Goal: Information Seeking & Learning: Compare options

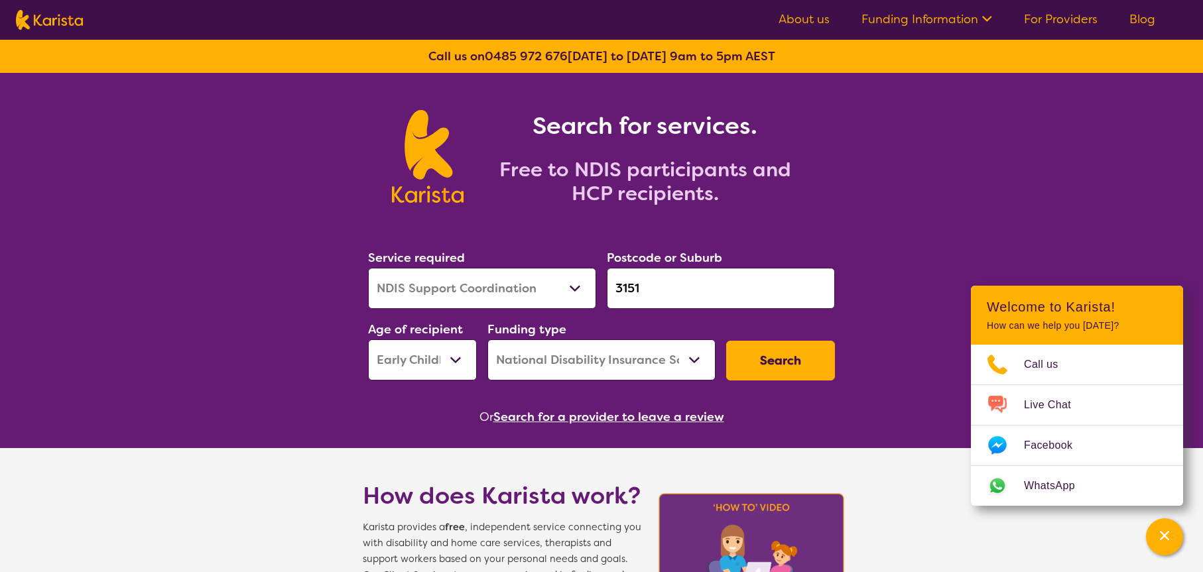
select select "NDIS Support Coordination"
select select "EC"
select select "NDIS"
click at [485, 291] on select "Allied Health Assistant Assessment ([MEDICAL_DATA] or [MEDICAL_DATA]) Behaviour…" at bounding box center [482, 288] width 228 height 41
select select "[MEDICAL_DATA]"
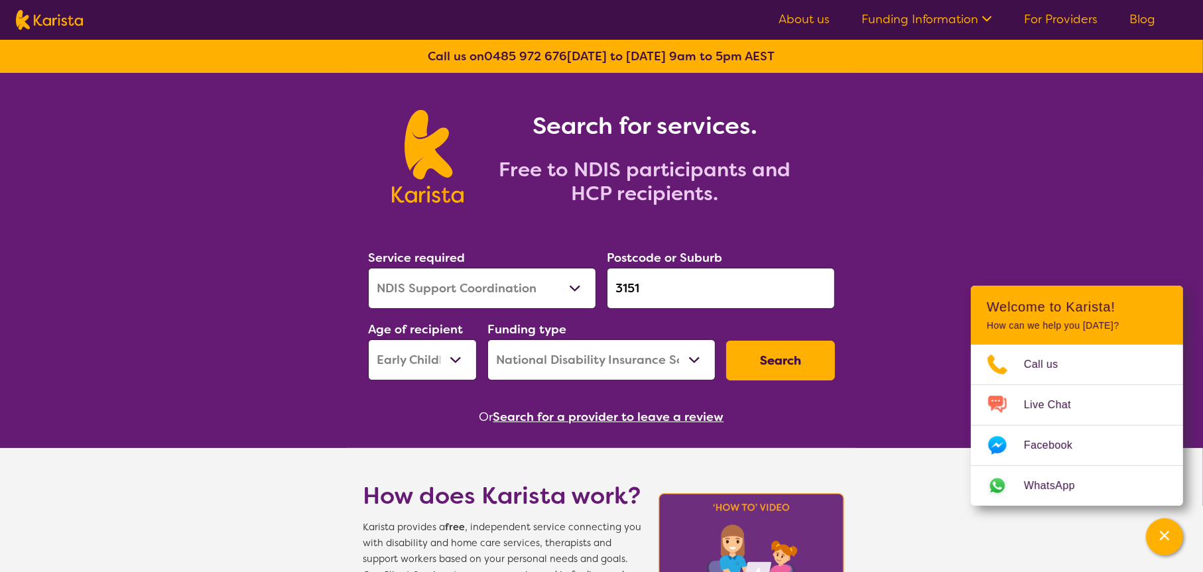
click at [368, 268] on select "Allied Health Assistant Assessment ([MEDICAL_DATA] or [MEDICAL_DATA]) Behaviour…" at bounding box center [482, 288] width 228 height 41
click at [694, 298] on input "3151" at bounding box center [721, 288] width 228 height 41
click at [694, 297] on input "3151" at bounding box center [721, 288] width 228 height 41
click at [694, 296] on input "3151" at bounding box center [721, 288] width 228 height 41
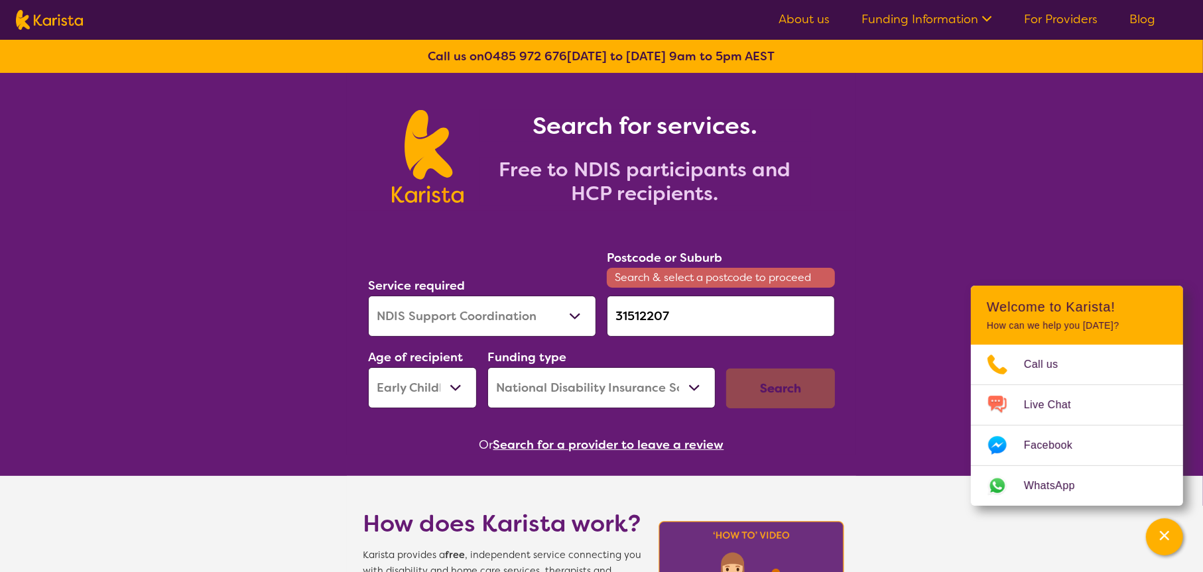
click at [700, 333] on input "31512207" at bounding box center [721, 316] width 228 height 41
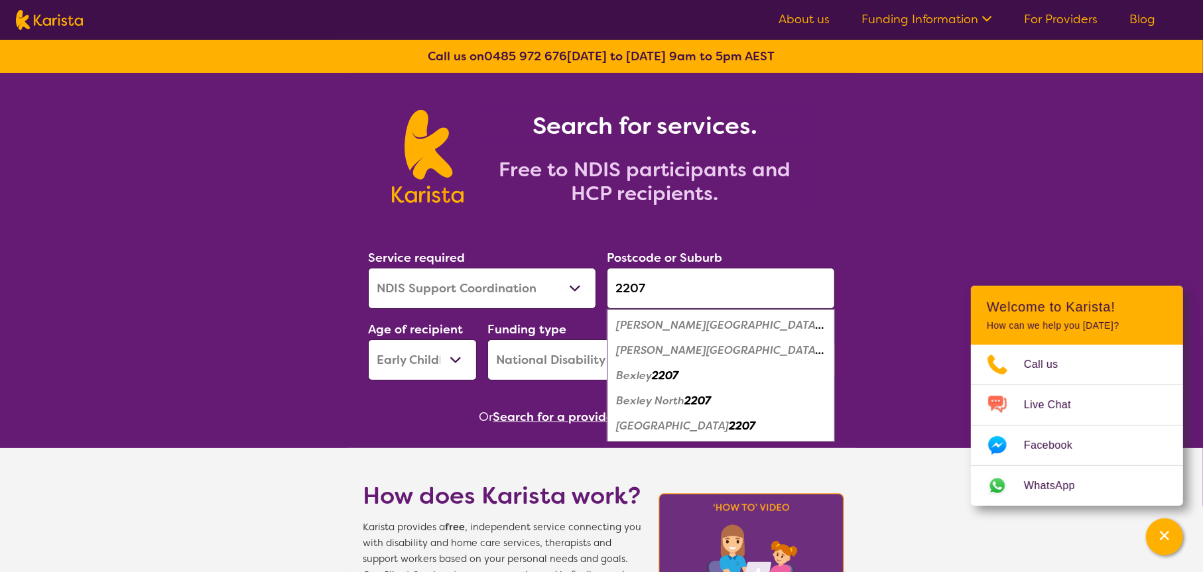
type input "2207"
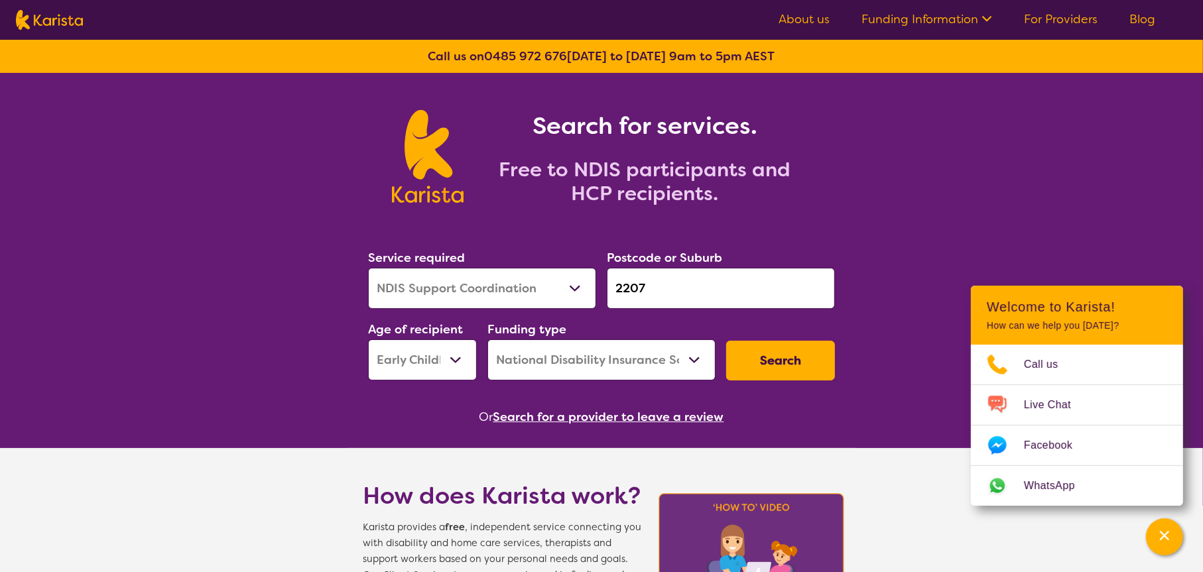
click at [484, 410] on span "Or" at bounding box center [486, 417] width 14 height 20
click at [805, 362] on button "Search" at bounding box center [780, 361] width 109 height 40
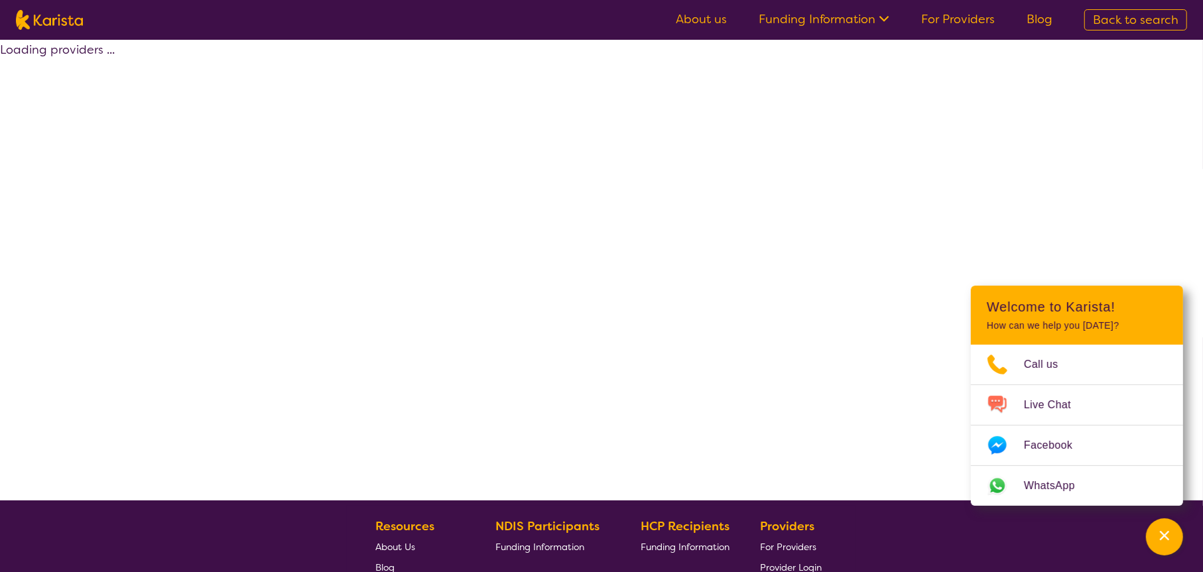
select select "by_score"
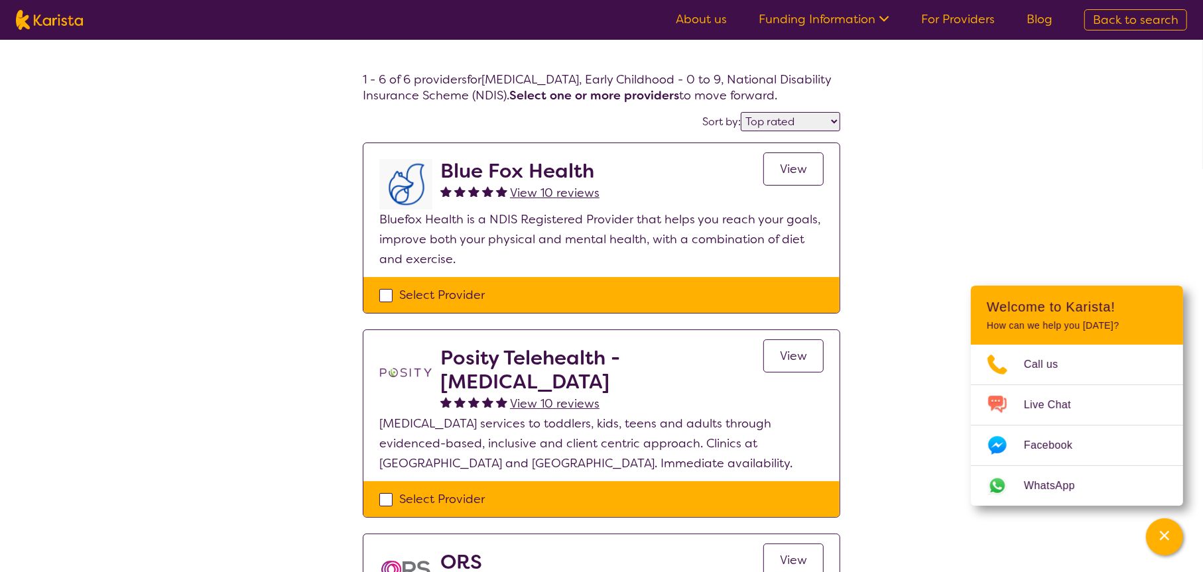
click at [798, 122] on select "Highly reviewed Top rated" at bounding box center [790, 121] width 99 height 19
select select "[MEDICAL_DATA]"
select select "EC"
select select "NDIS"
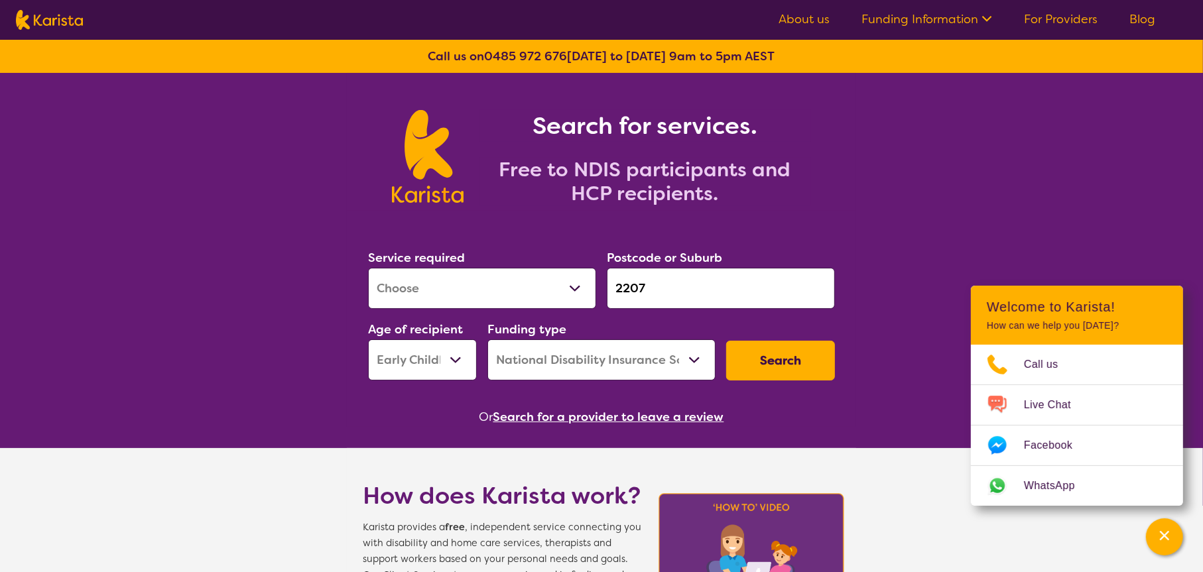
click at [434, 357] on select "Early Childhood - 0 to 9 Child - 10 to 11 Adolescent - 12 to 17 Adult - 18 to 6…" at bounding box center [422, 360] width 109 height 41
select select "AS"
click at [368, 340] on select "Early Childhood - 0 to 9 Child - 10 to 11 Adolescent - 12 to 17 Adult - 18 to 6…" at bounding box center [422, 360] width 109 height 41
click at [800, 363] on button "Search" at bounding box center [780, 361] width 109 height 40
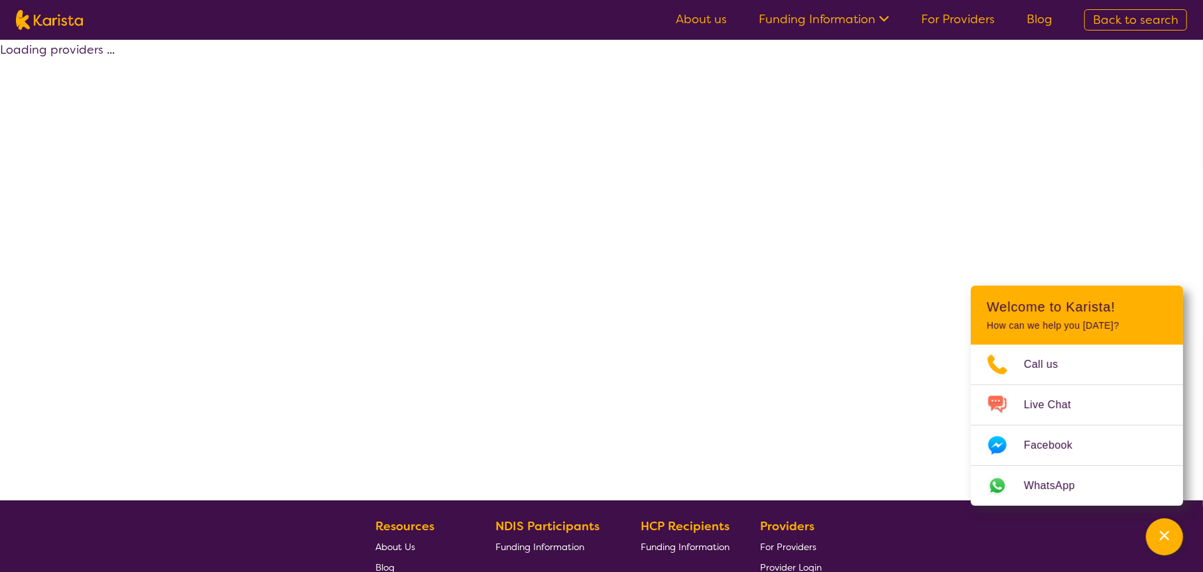
select select "by_score"
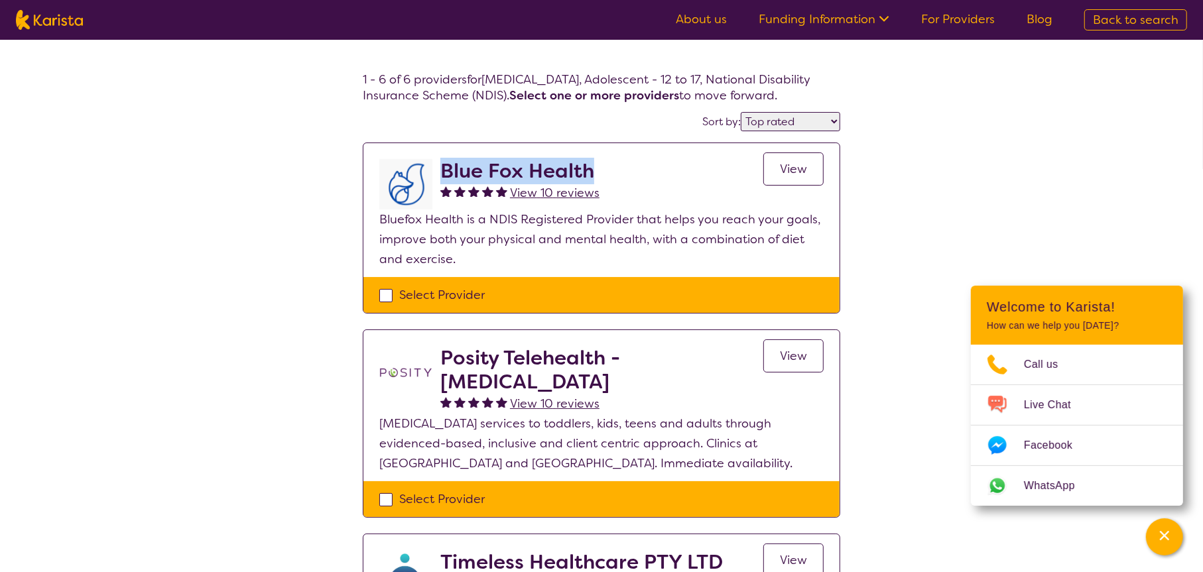
copy h2 "Blue Fox Health"
drag, startPoint x: 607, startPoint y: 165, endPoint x: 444, endPoint y: 169, distance: 163.8
click at [444, 169] on div "Blue Fox Health View 10 reviews View" at bounding box center [631, 184] width 383 height 50
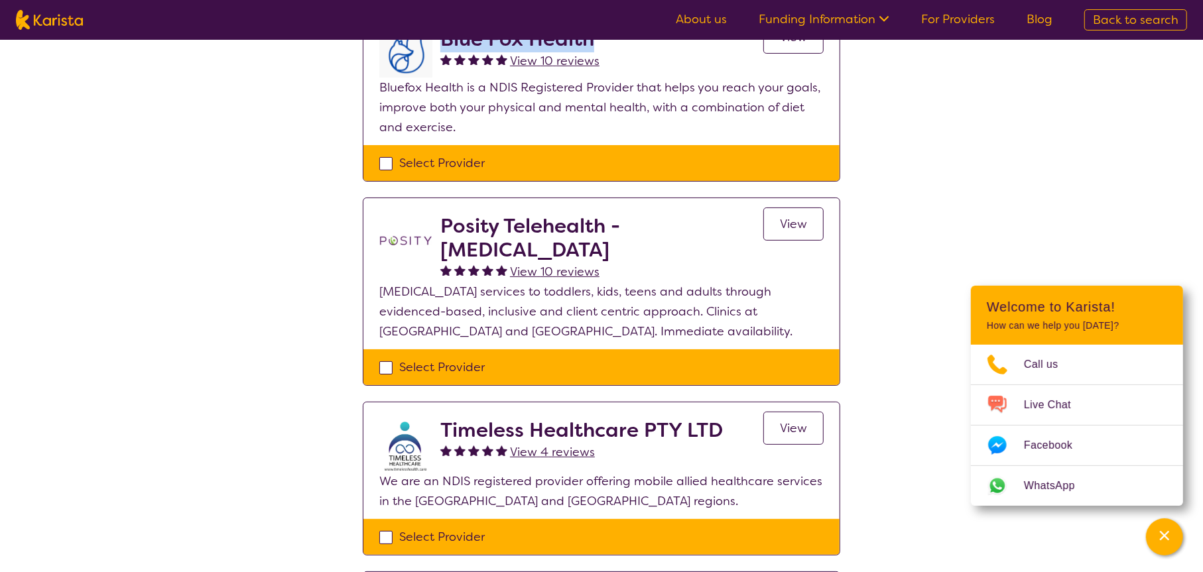
scroll to position [133, 0]
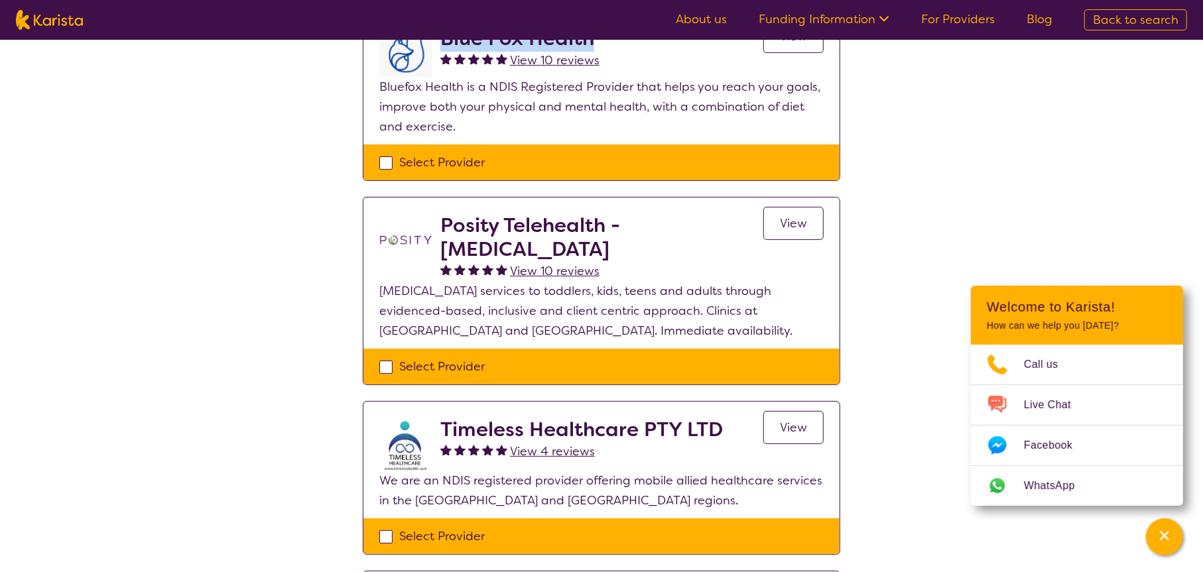
drag, startPoint x: 436, startPoint y: 214, endPoint x: 517, endPoint y: 269, distance: 98.4
click at [515, 249] on div "Posity Telehealth - [MEDICAL_DATA] View 10 reviews View" at bounding box center [601, 248] width 444 height 68
copy div "Posity Telehealth - [MEDICAL_DATA]"
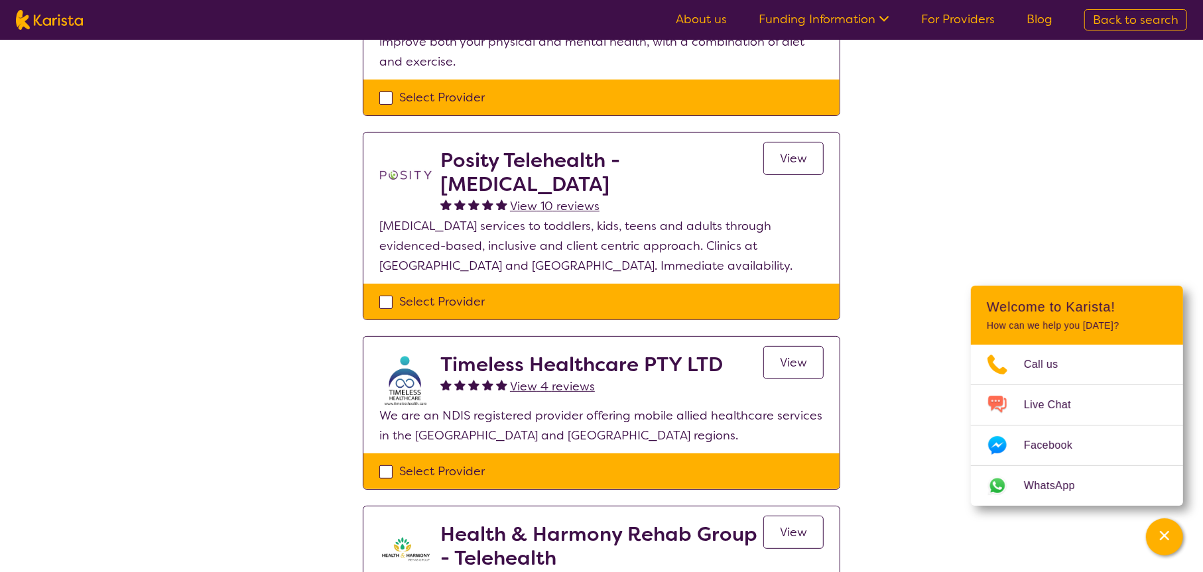
scroll to position [265, 0]
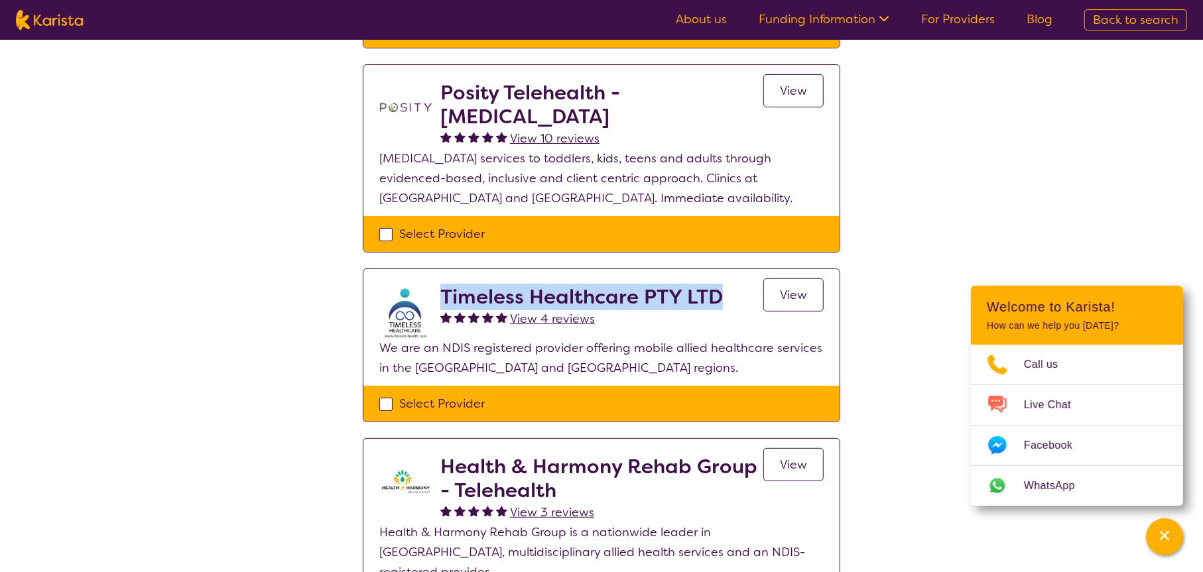
drag, startPoint x: 437, startPoint y: 298, endPoint x: 726, endPoint y: 299, distance: 289.1
click at [726, 299] on div "Timeless Healthcare PTY LTD View 4 reviews View" at bounding box center [601, 311] width 444 height 53
copy h2 "Timeless Healthcare PTY LTD"
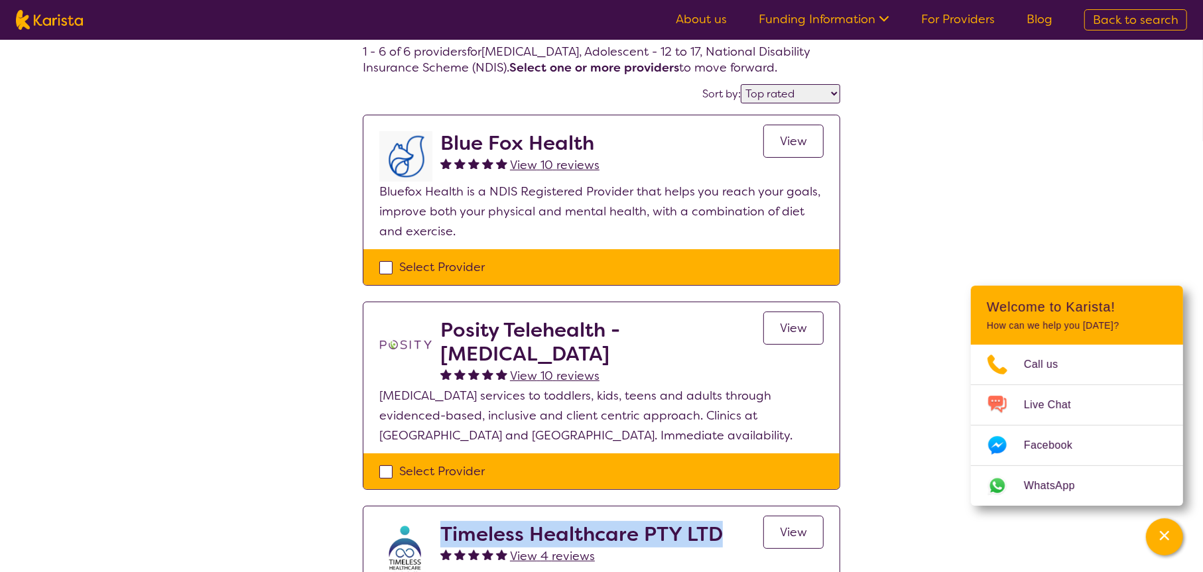
scroll to position [0, 0]
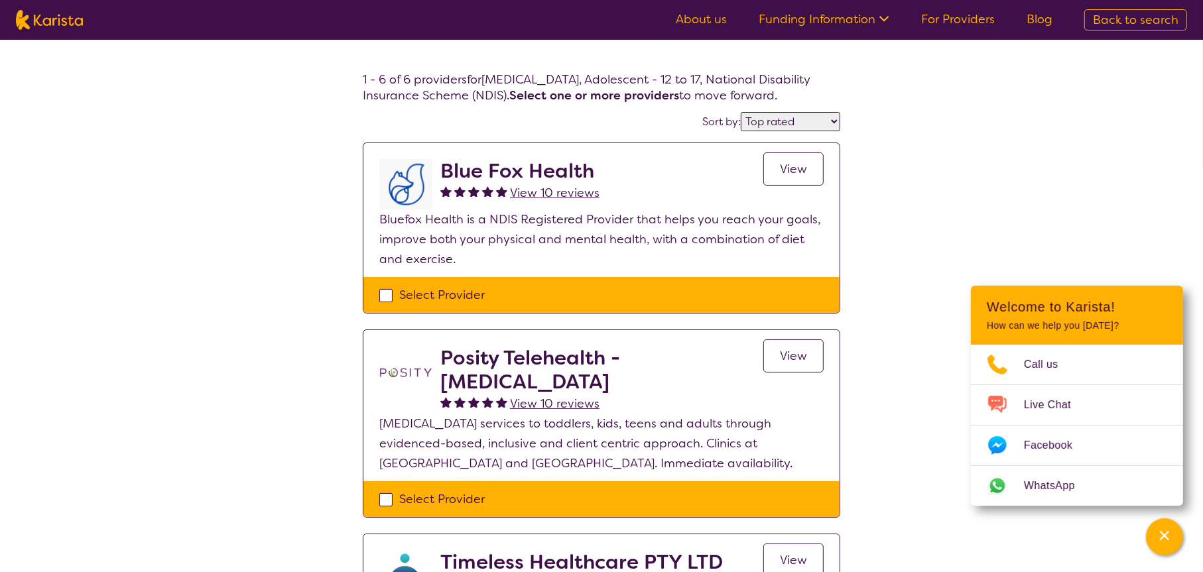
select select "[MEDICAL_DATA]"
select select "AS"
select select "NDIS"
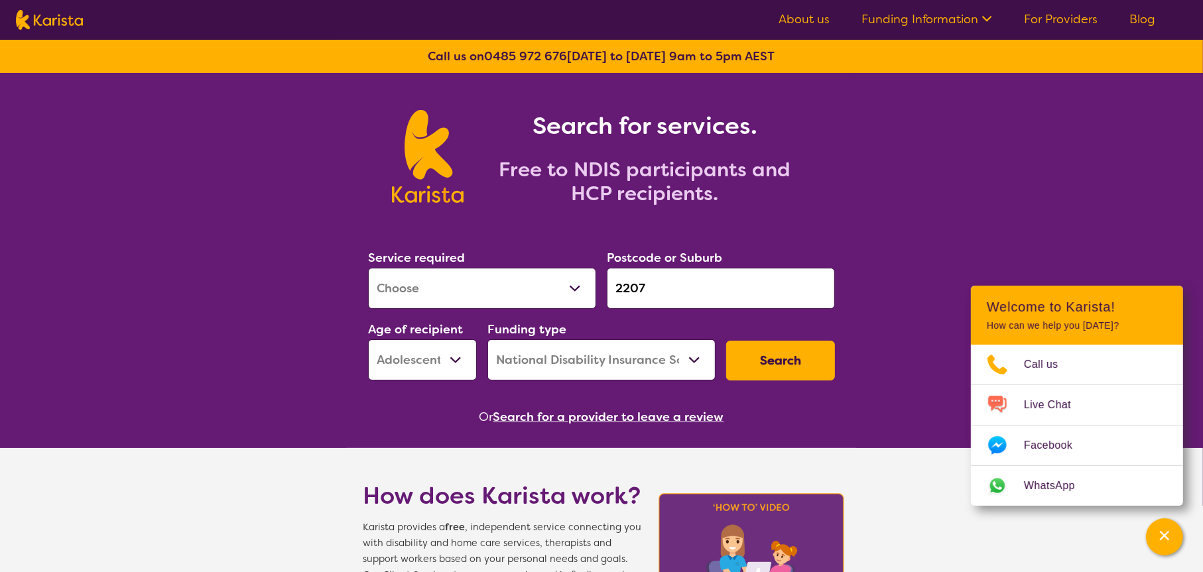
drag, startPoint x: 681, startPoint y: 296, endPoint x: 538, endPoint y: 299, distance: 143.3
click at [536, 298] on div "Service required Allied Health Assistant Assessment ([MEDICAL_DATA] or [MEDICAL…" at bounding box center [601, 314] width 477 height 143
paste input "026"
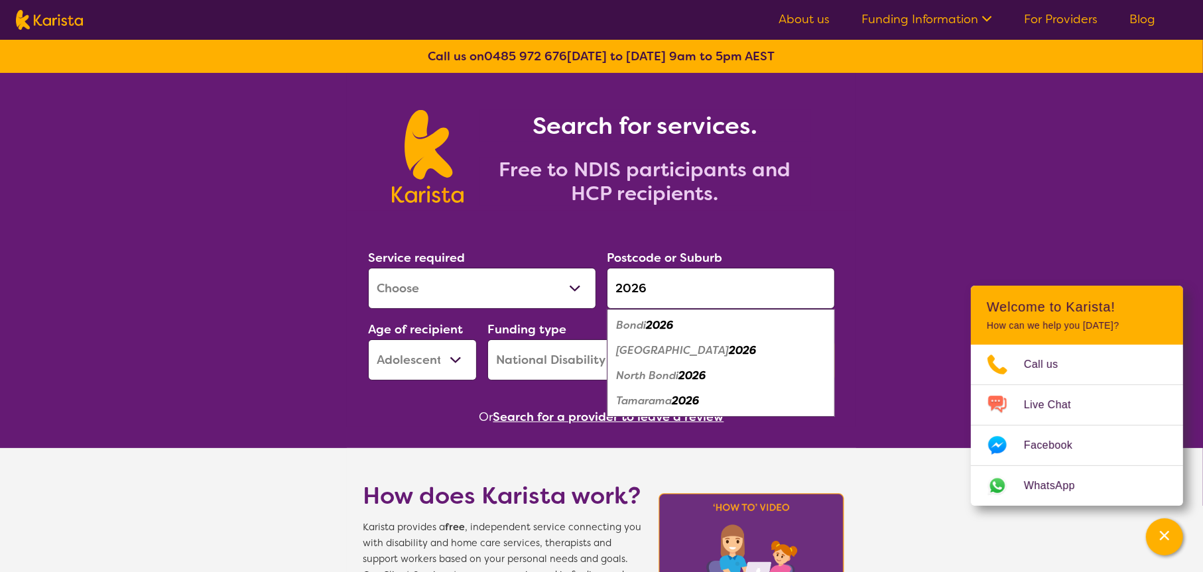
type input "2026"
click at [731, 319] on div "Bondi 2026" at bounding box center [720, 325] width 215 height 25
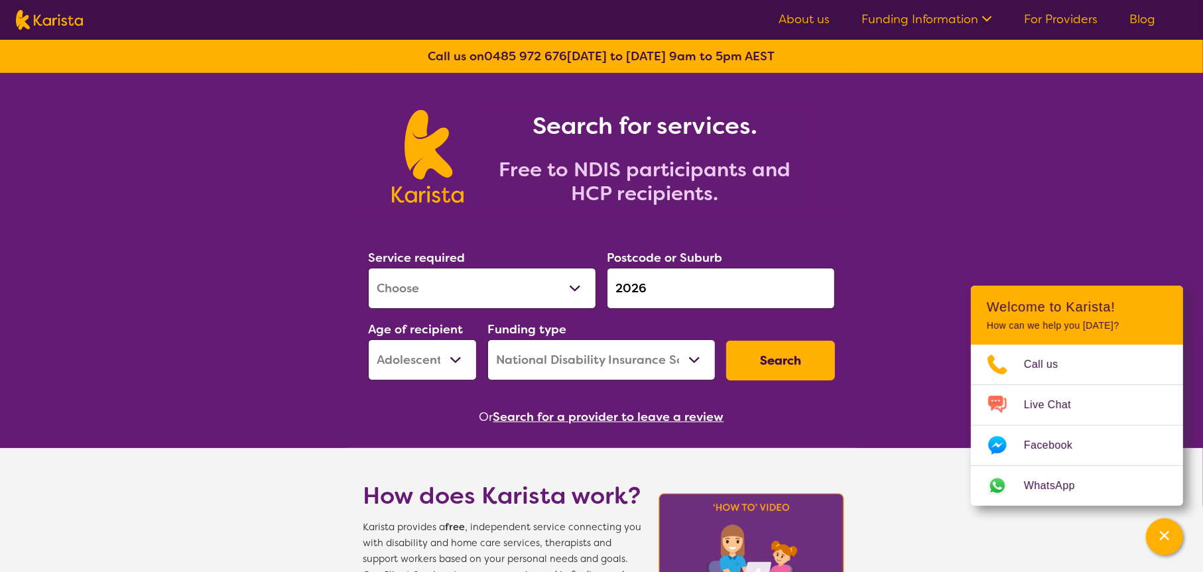
click at [771, 344] on button "Search" at bounding box center [780, 361] width 109 height 40
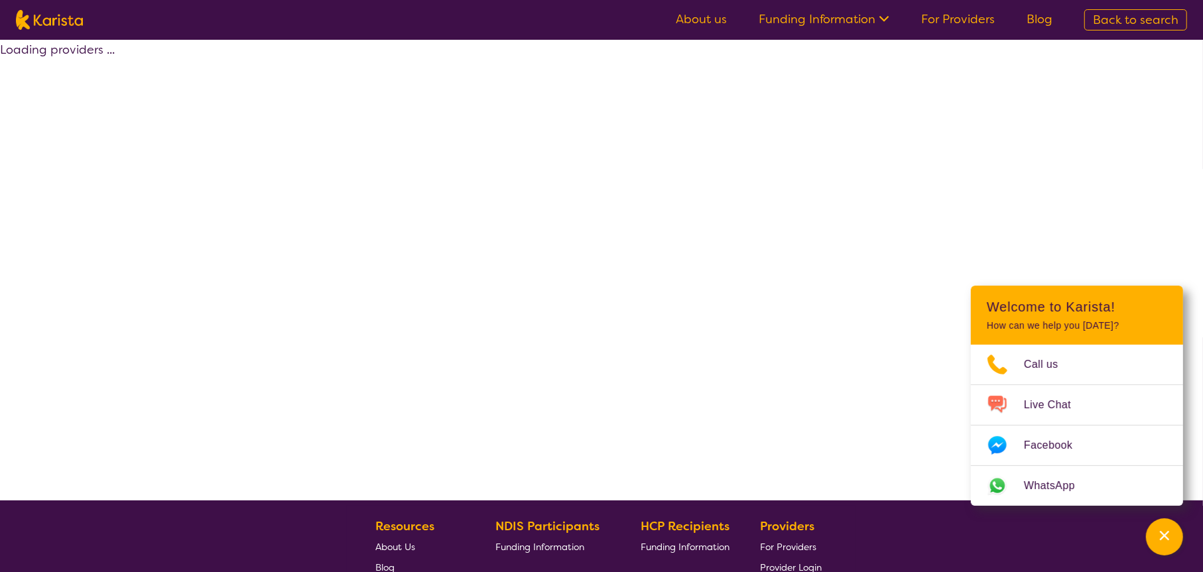
select select "by_score"
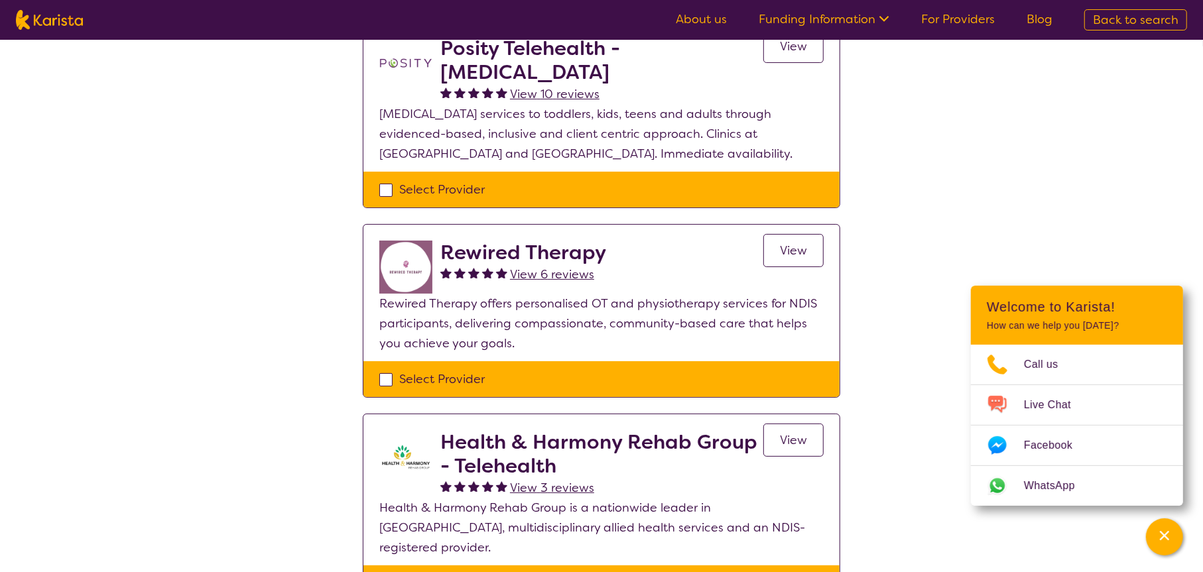
scroll to position [133, 0]
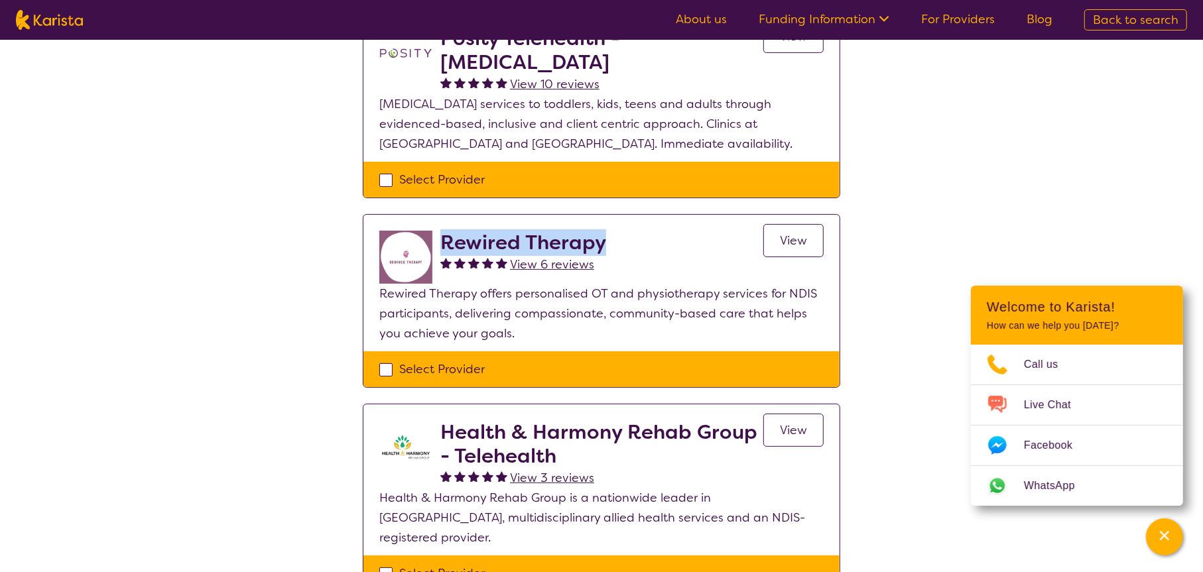
drag, startPoint x: 608, startPoint y: 238, endPoint x: 441, endPoint y: 242, distance: 167.1
click at [441, 242] on div "Rewired Therapy View 6 reviews View" at bounding box center [631, 257] width 383 height 53
copy h2 "Rewired Therapy"
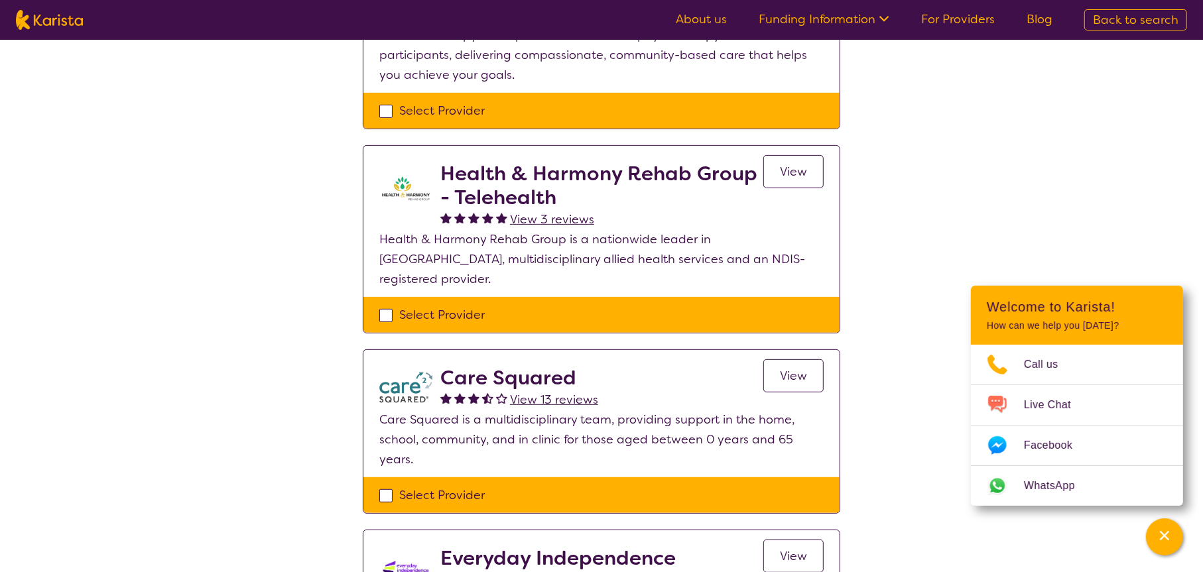
scroll to position [398, 0]
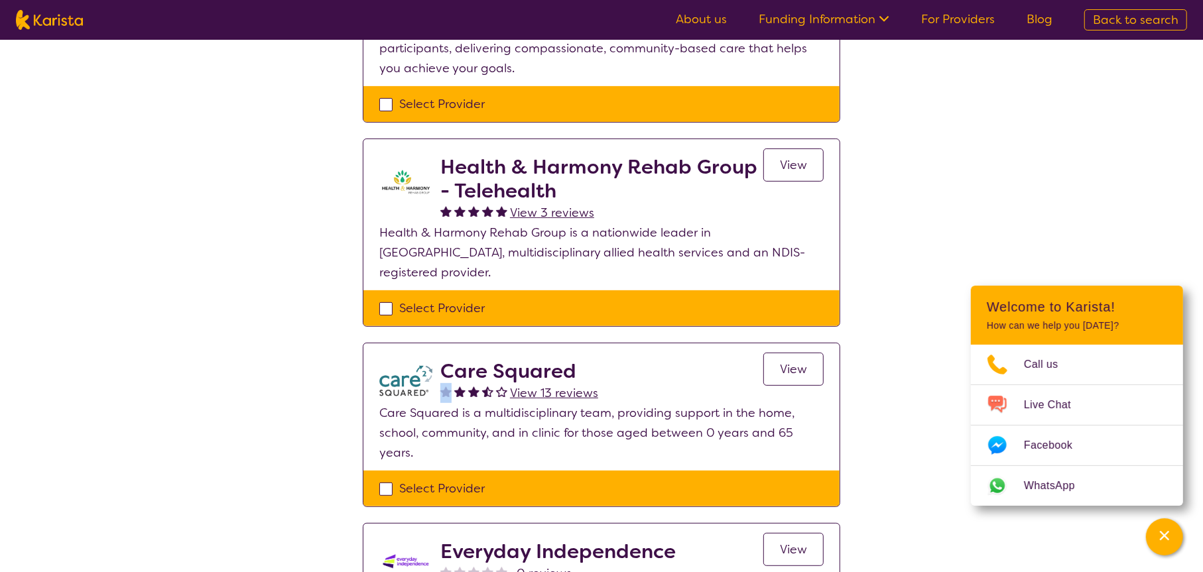
drag, startPoint x: 587, startPoint y: 350, endPoint x: 452, endPoint y: 363, distance: 136.5
click at [452, 363] on div "Care Squared View 13 reviews" at bounding box center [519, 381] width 158 height 44
drag, startPoint x: 444, startPoint y: 351, endPoint x: 637, endPoint y: 330, distance: 194.1
click at [611, 359] on div "Care Squared View 13 reviews View" at bounding box center [631, 381] width 383 height 44
copy h2 "Care Squared"
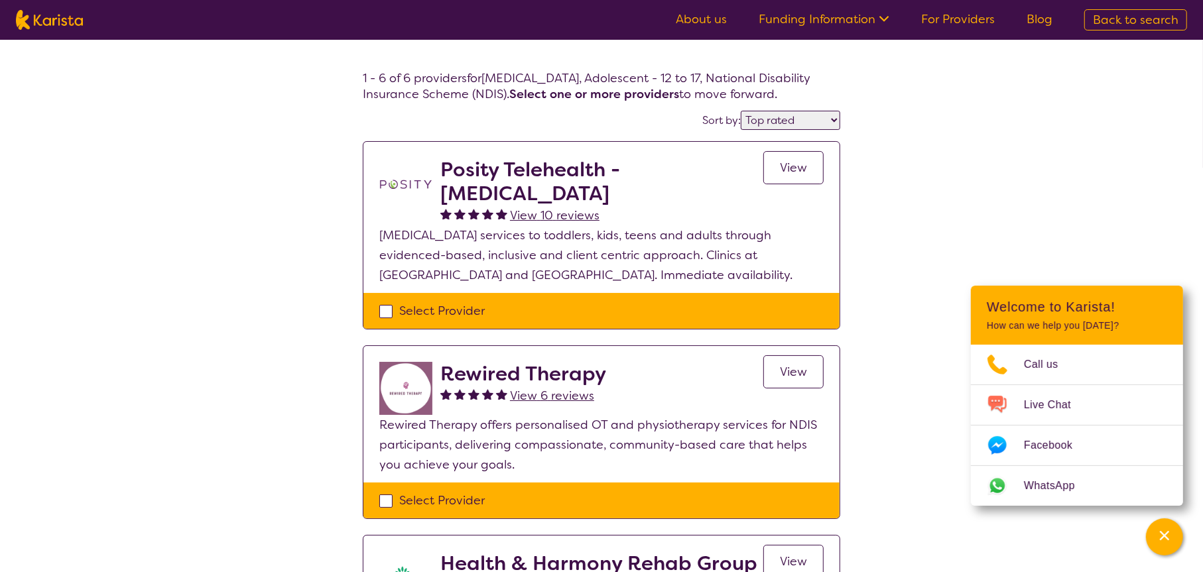
scroll to position [0, 0]
